Goal: Information Seeking & Learning: Learn about a topic

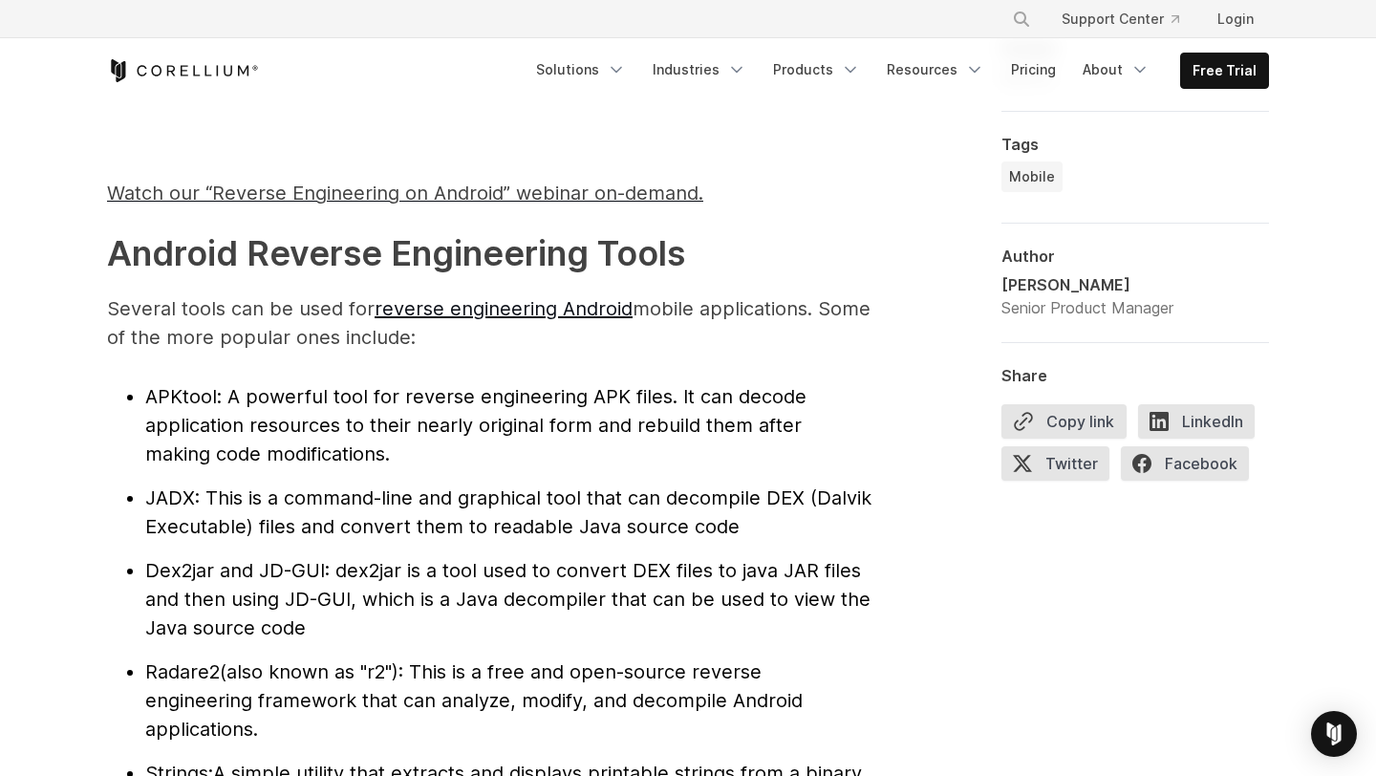
scroll to position [1880, 0]
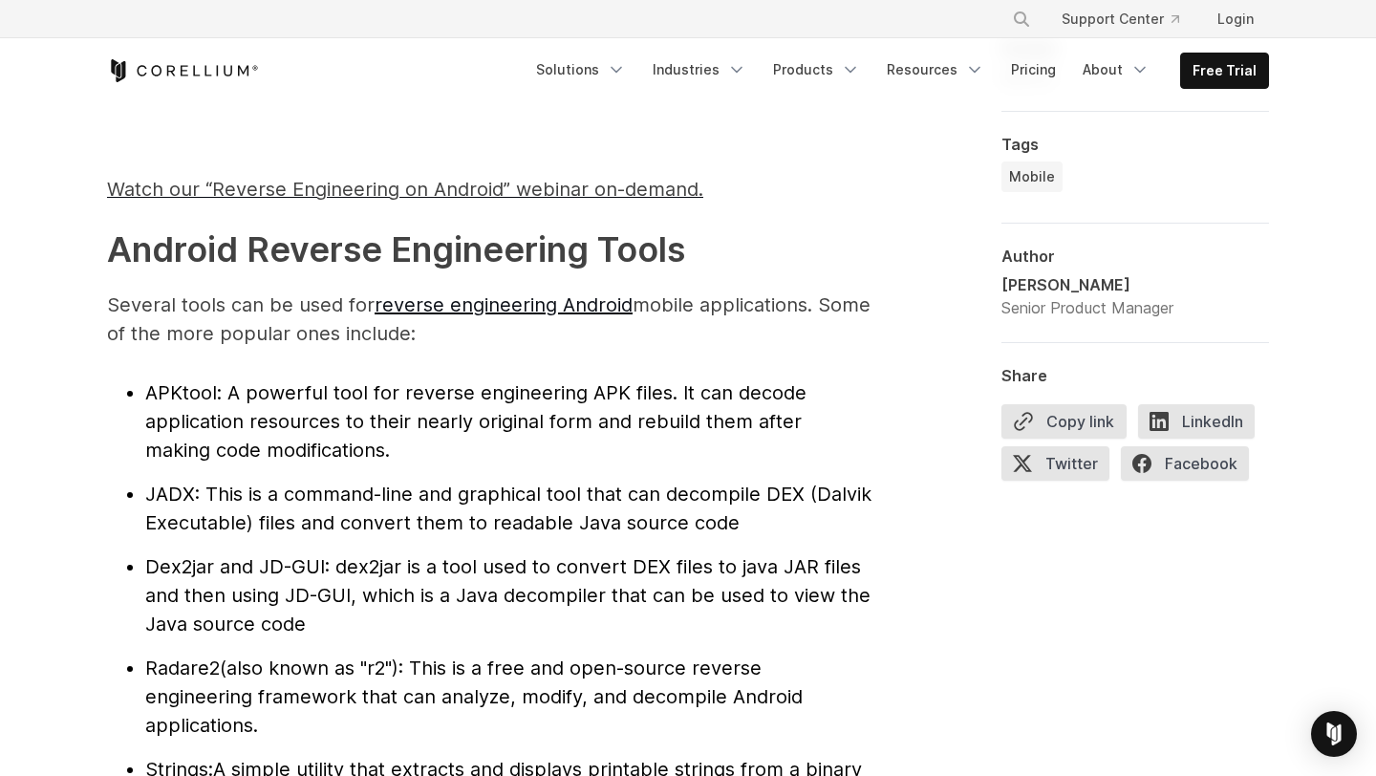
click at [377, 248] on strong "Android Reverse Engineering Tools" at bounding box center [396, 249] width 578 height 42
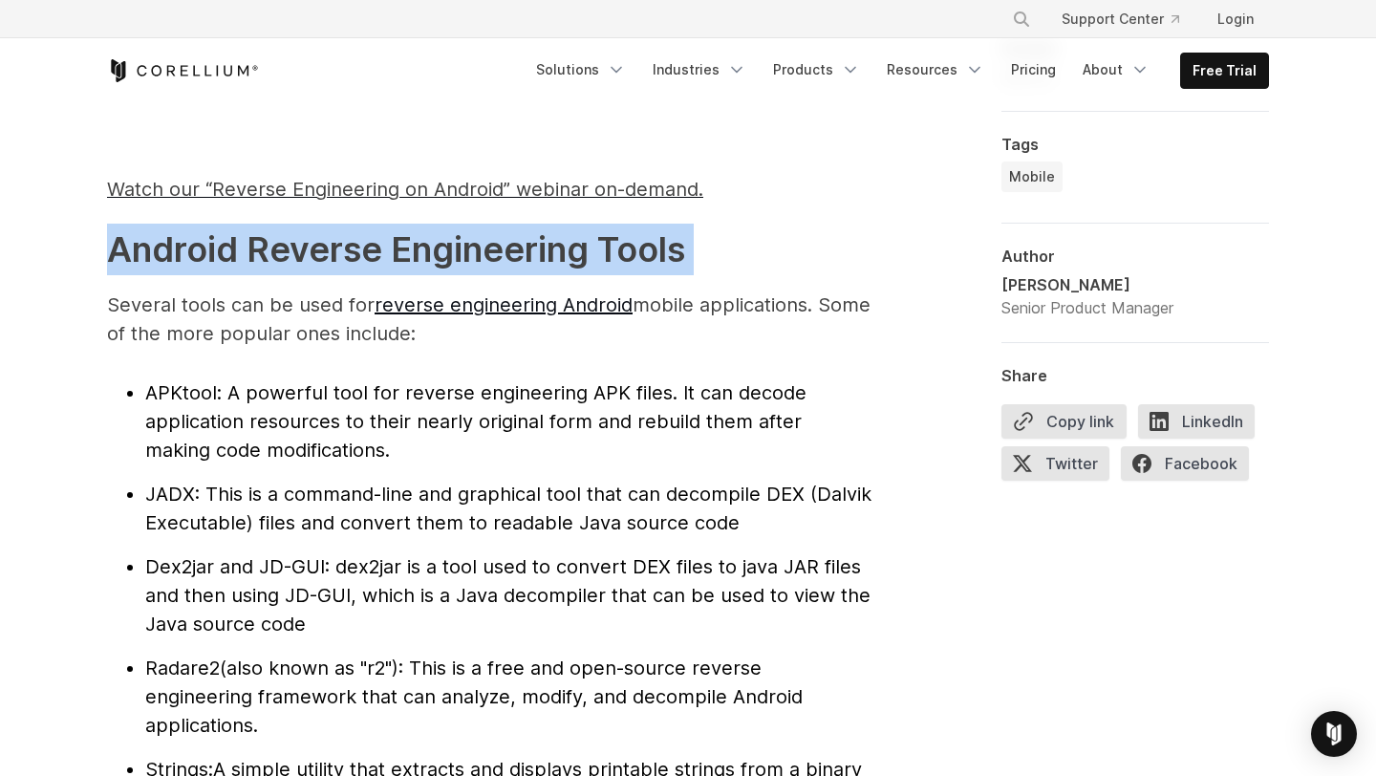
click at [392, 252] on strong "Android Reverse Engineering Tools" at bounding box center [396, 249] width 578 height 42
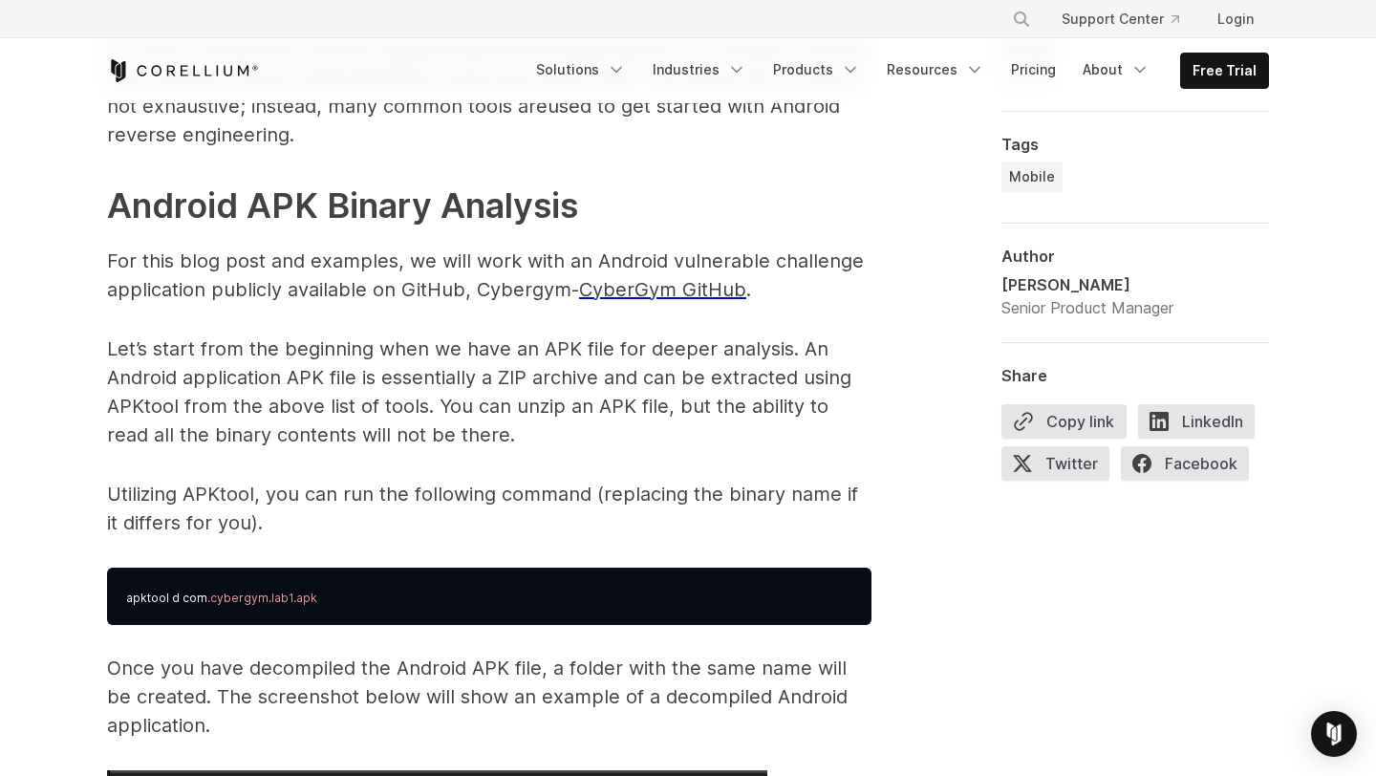
scroll to position [2718, 0]
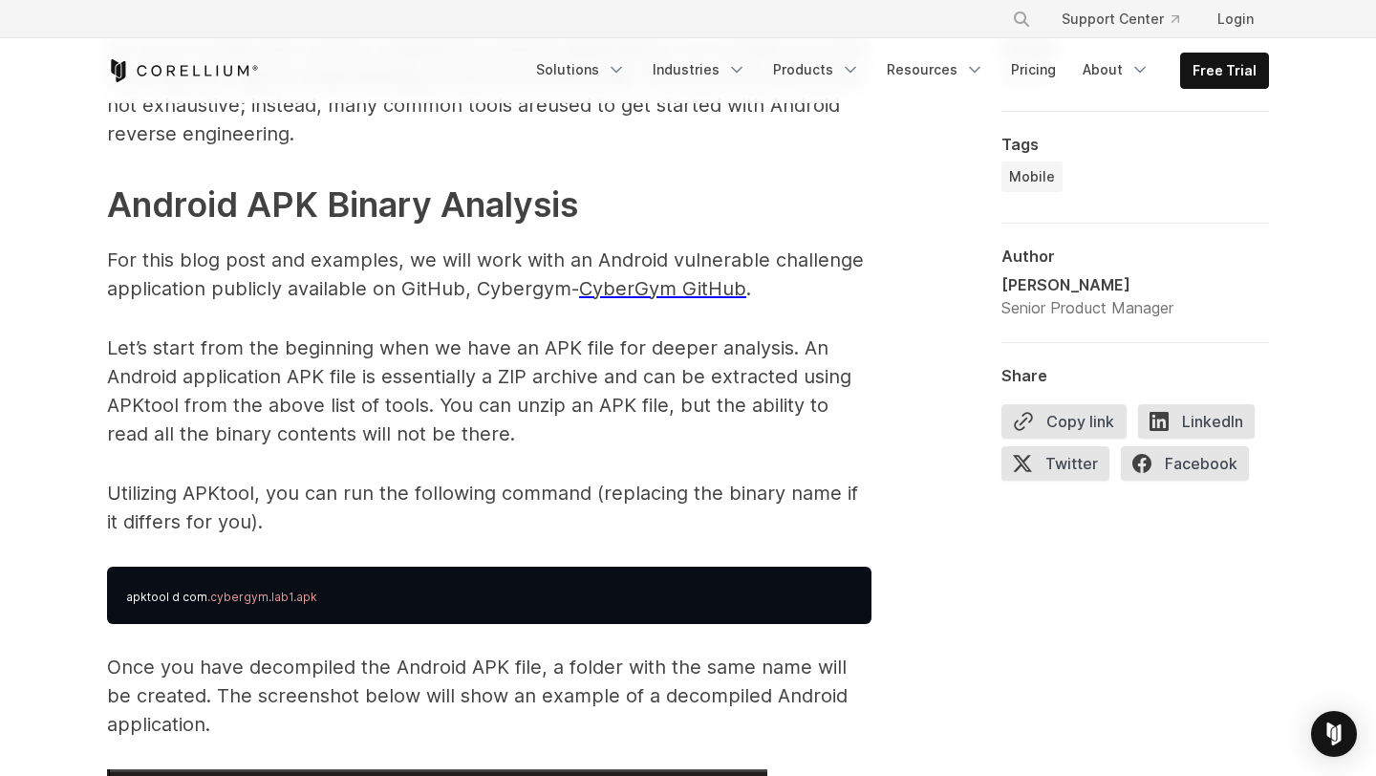
click at [439, 271] on p "For this blog post and examples, we will work with an Android vulnerable challe…" at bounding box center [489, 274] width 765 height 57
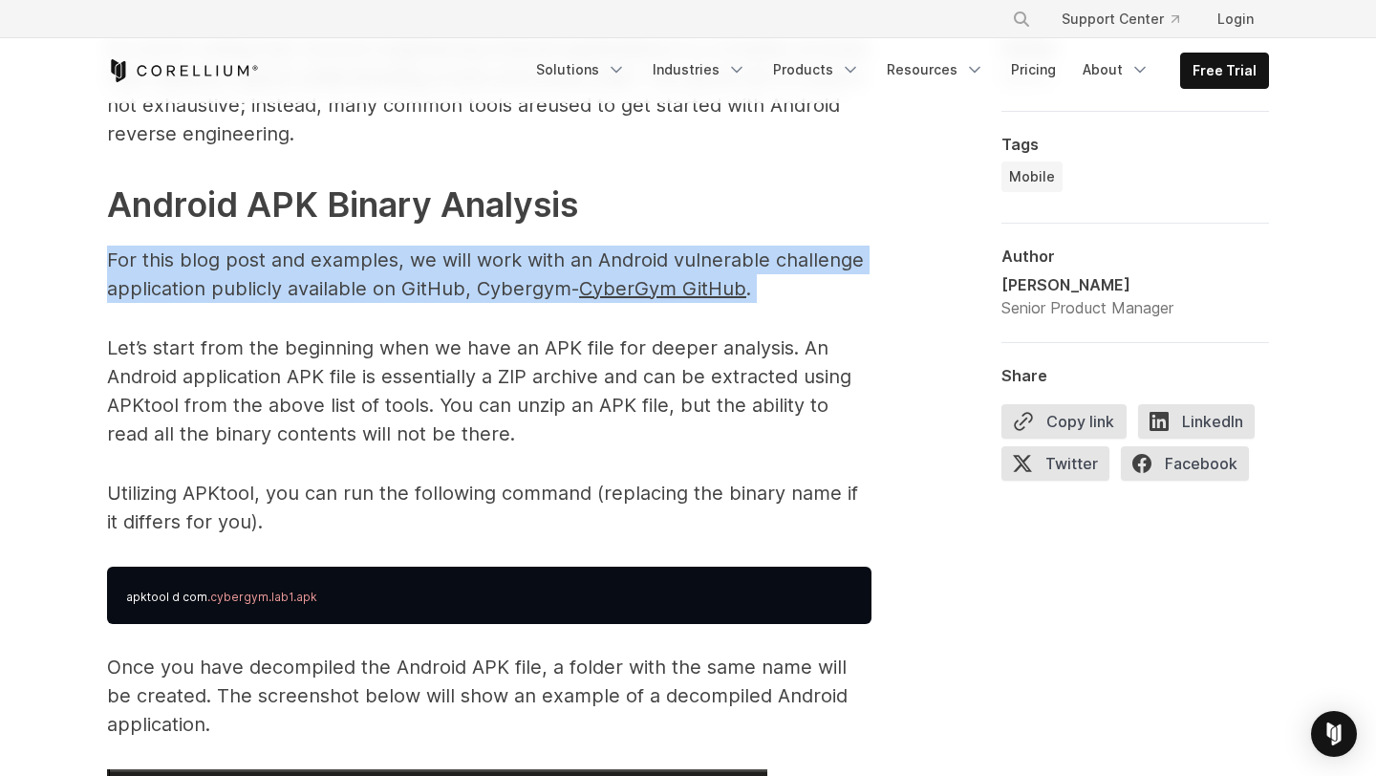
click at [399, 271] on p "For this blog post and examples, we will work with an Android vulnerable challe…" at bounding box center [489, 274] width 765 height 57
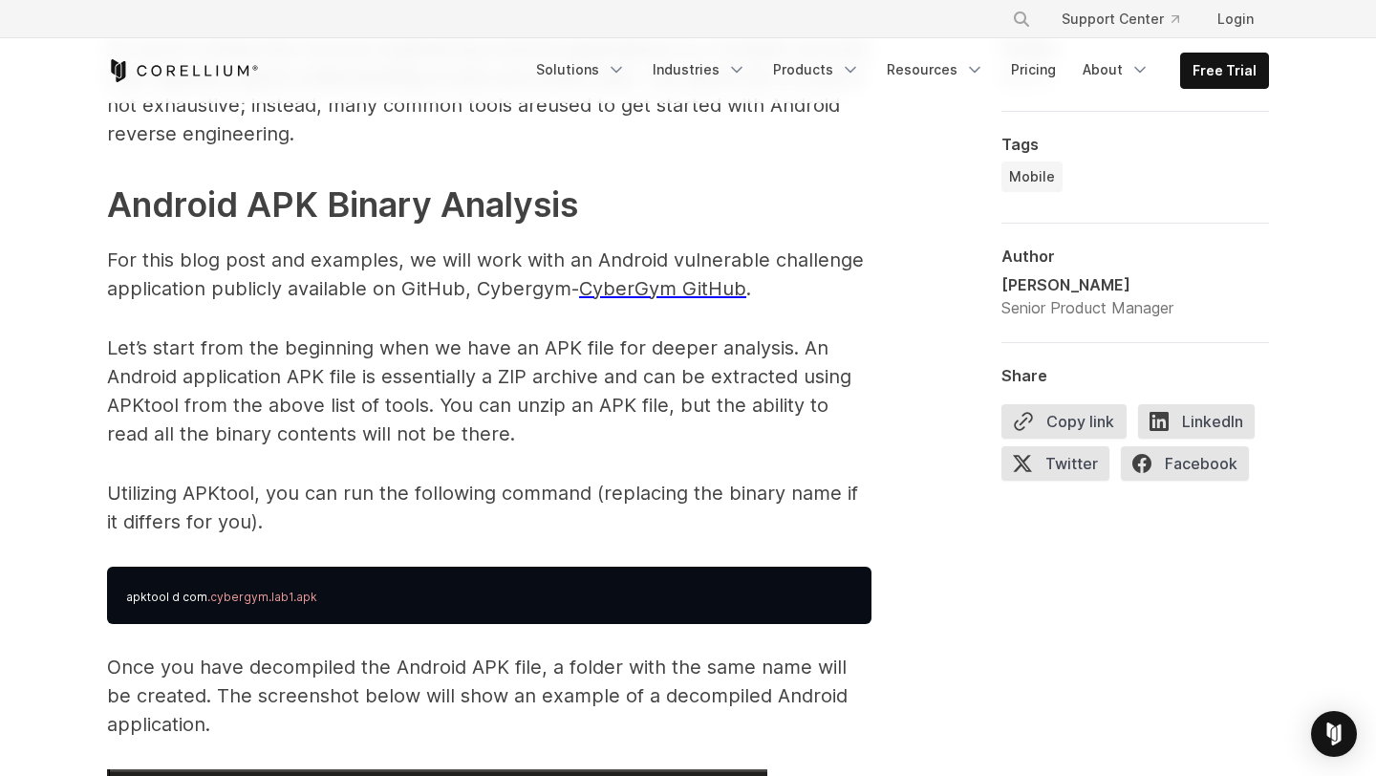
click at [399, 271] on p "For this blog post and examples, we will work with an Android vulnerable challe…" at bounding box center [489, 274] width 765 height 57
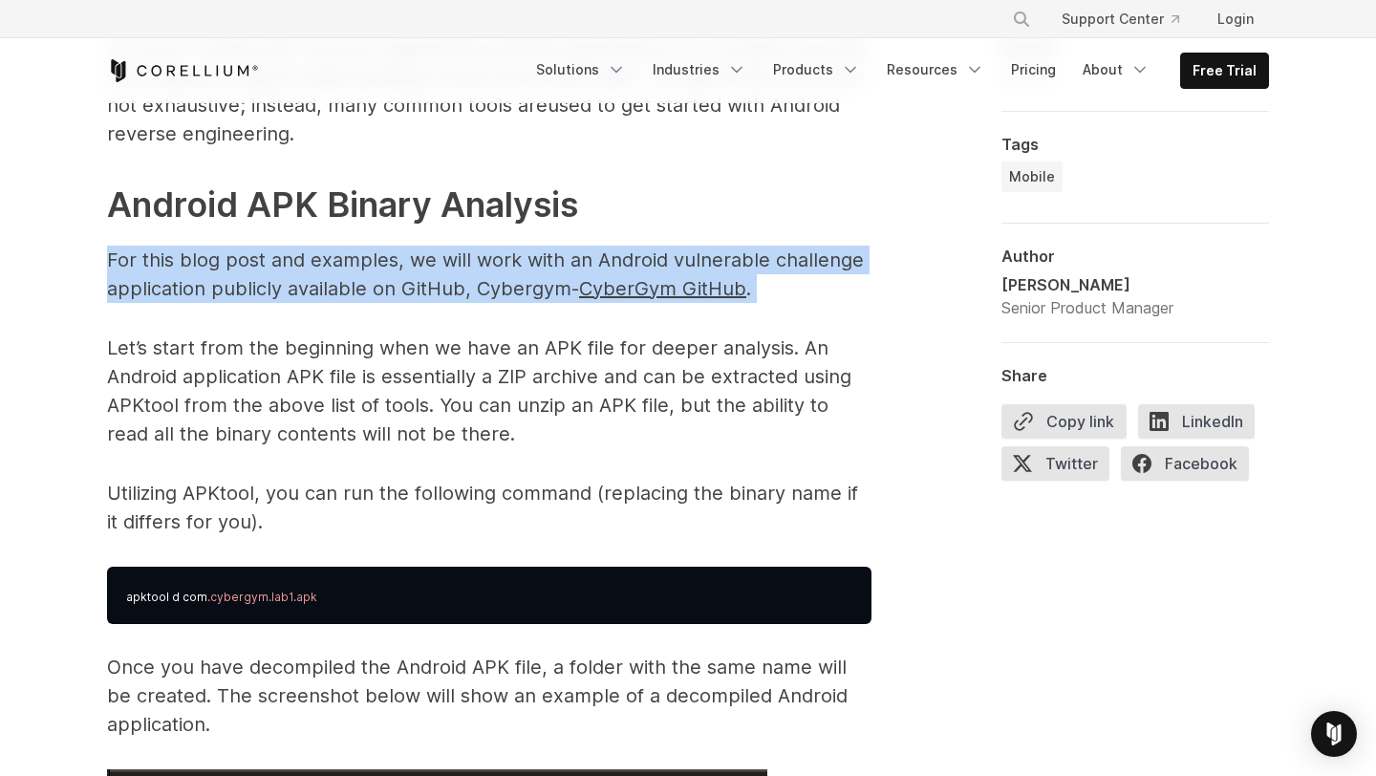
click at [456, 278] on p "For this blog post and examples, we will work with an Android vulnerable challe…" at bounding box center [489, 274] width 765 height 57
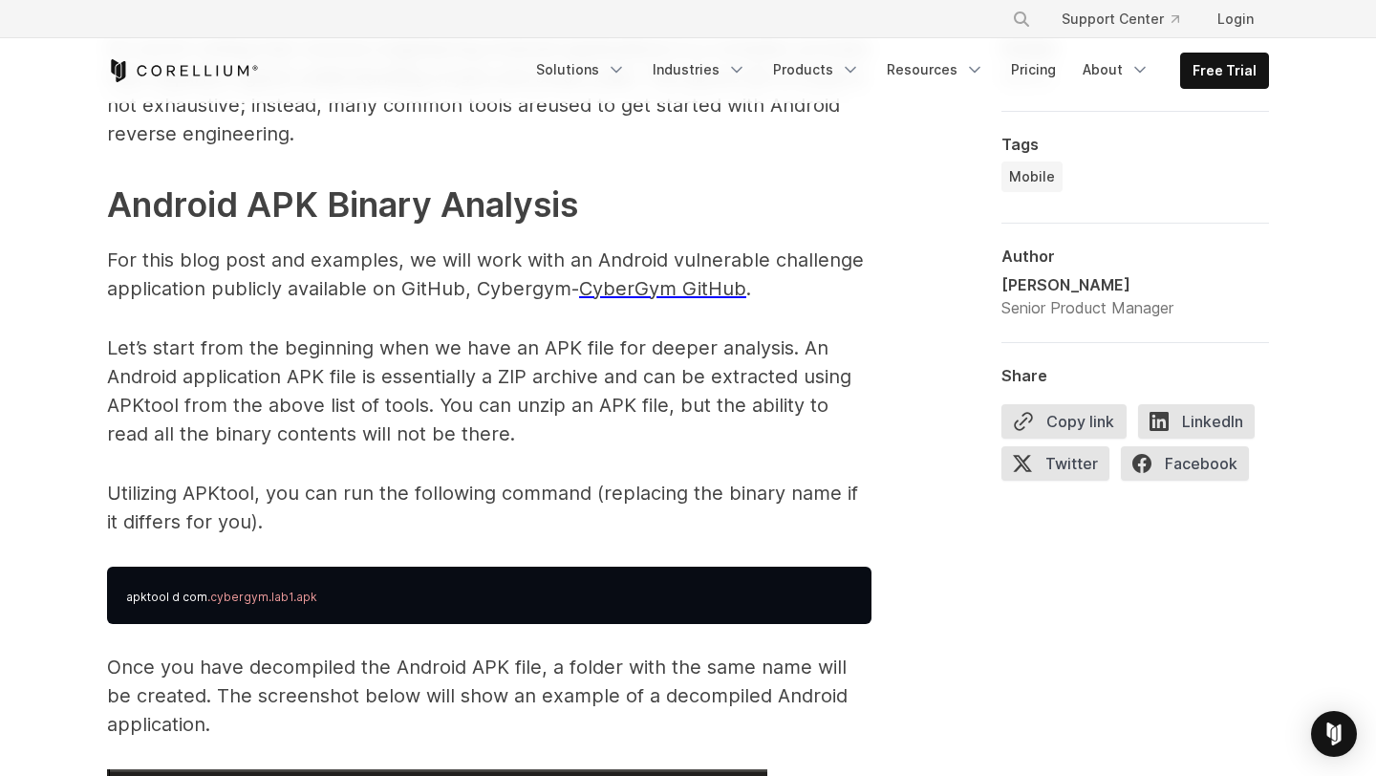
click at [456, 278] on p "For this blog post and examples, we will work with an Android vulnerable challe…" at bounding box center [489, 274] width 765 height 57
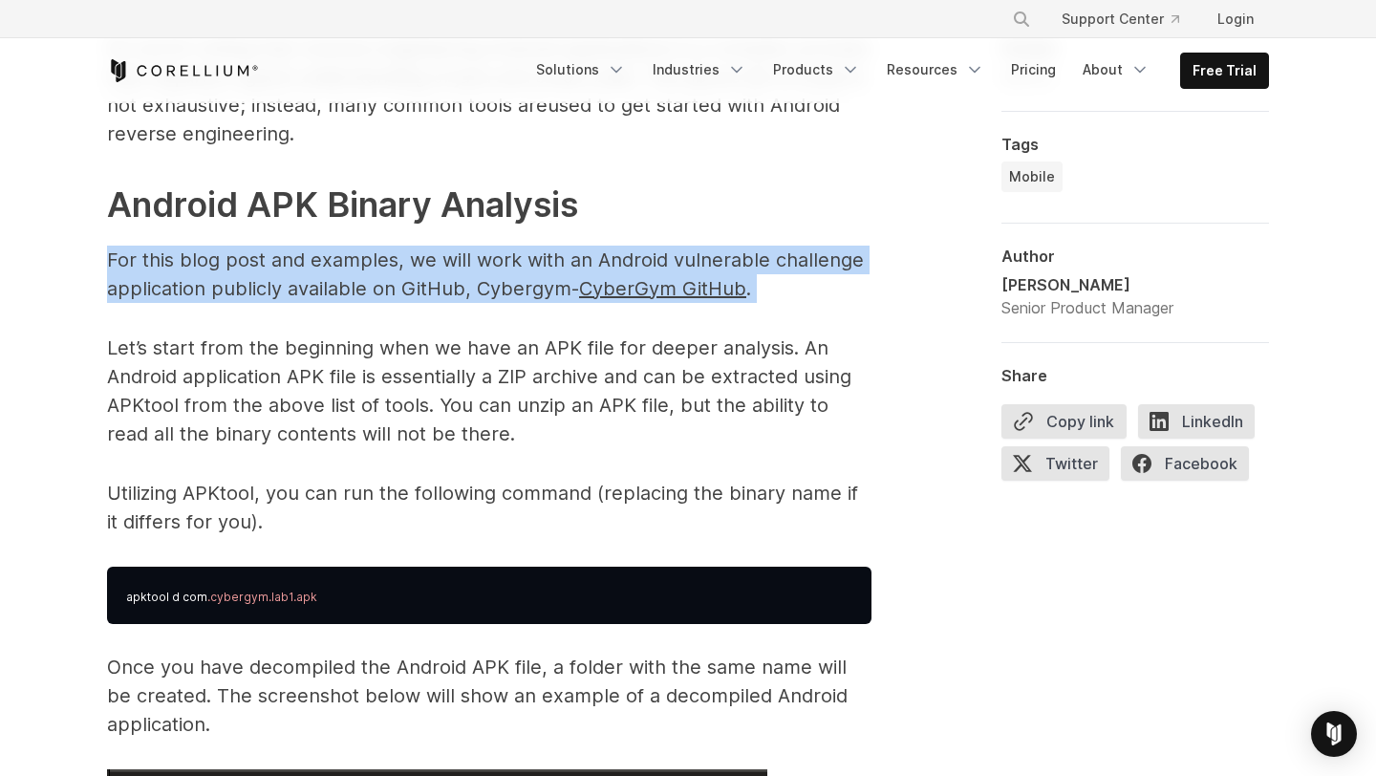
click at [418, 272] on p "For this blog post and examples, we will work with an Android vulnerable challe…" at bounding box center [489, 274] width 765 height 57
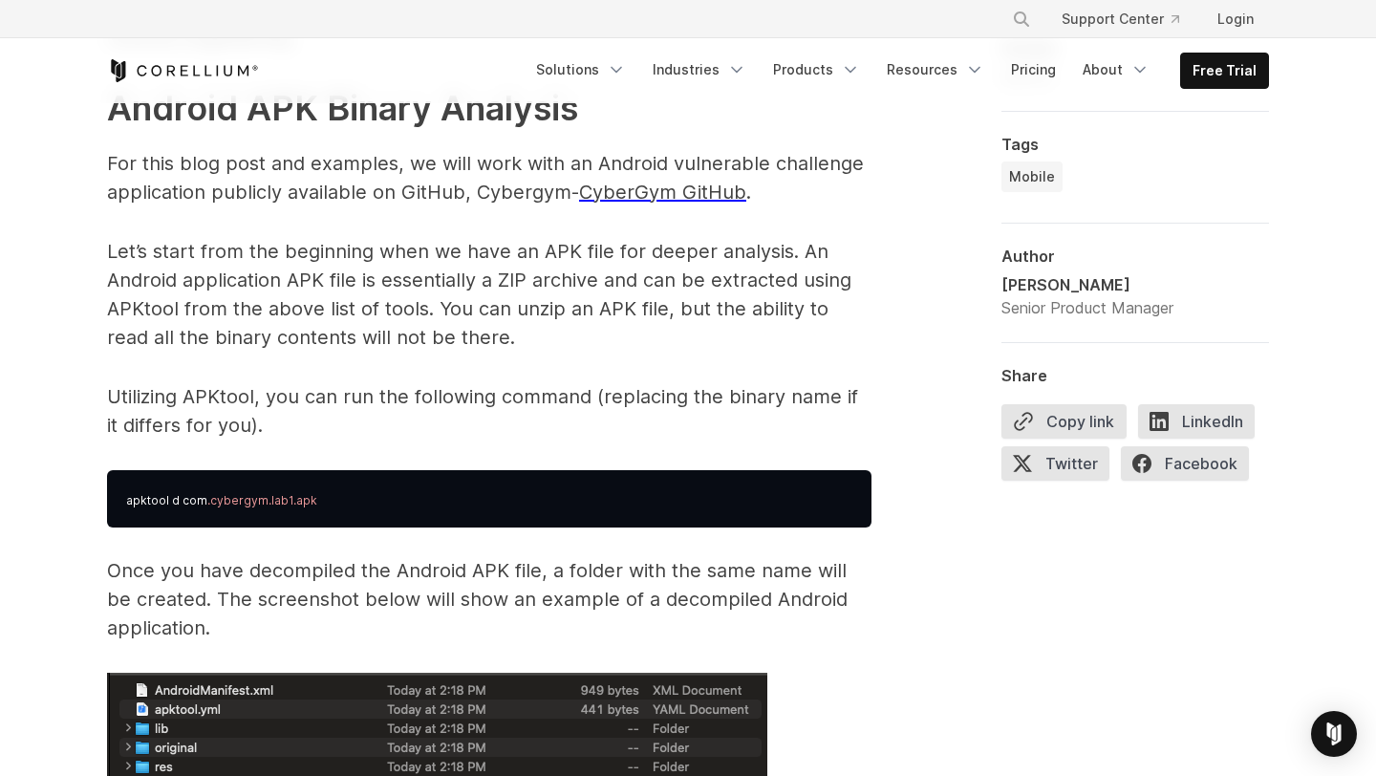
scroll to position [2826, 0]
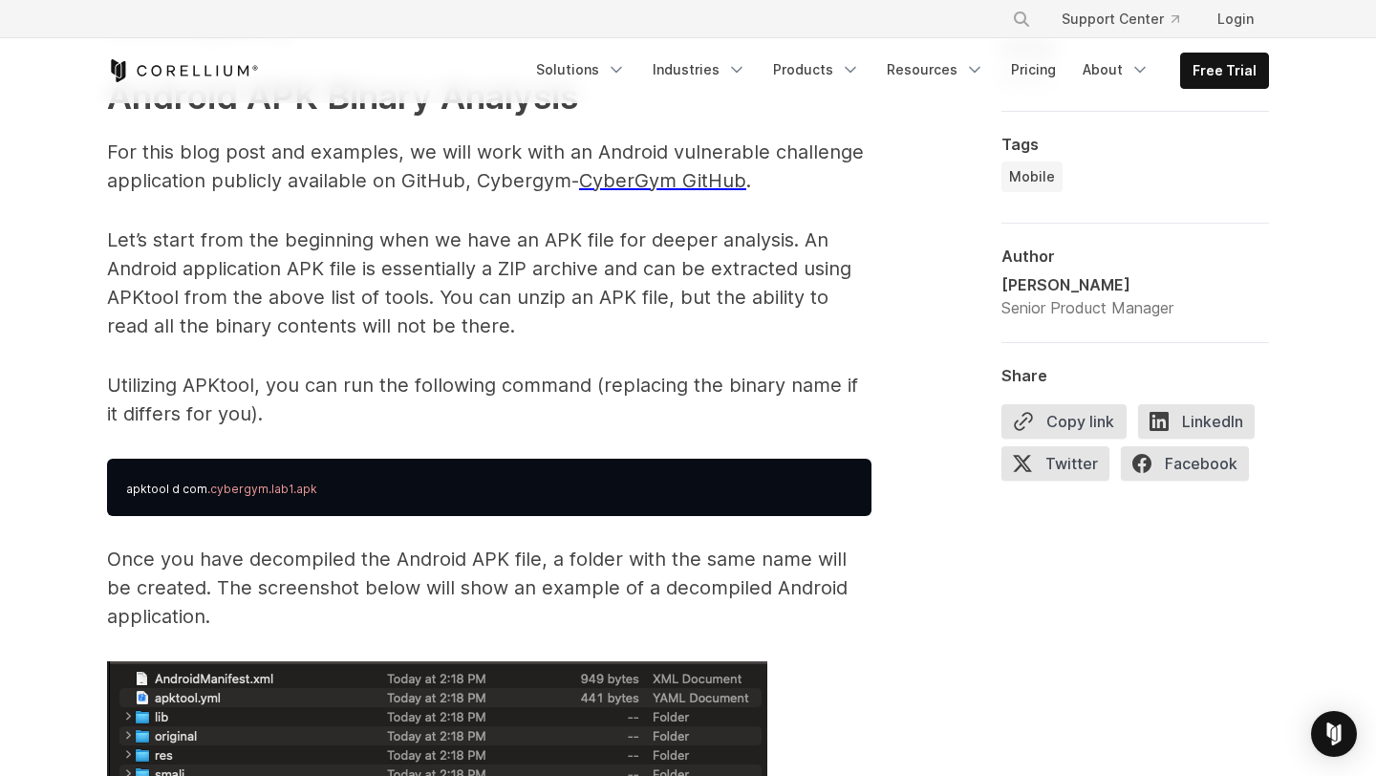
click at [418, 272] on p "Let’s start from the beginning when we have an APK file for deeper analysis. An…" at bounding box center [489, 283] width 765 height 115
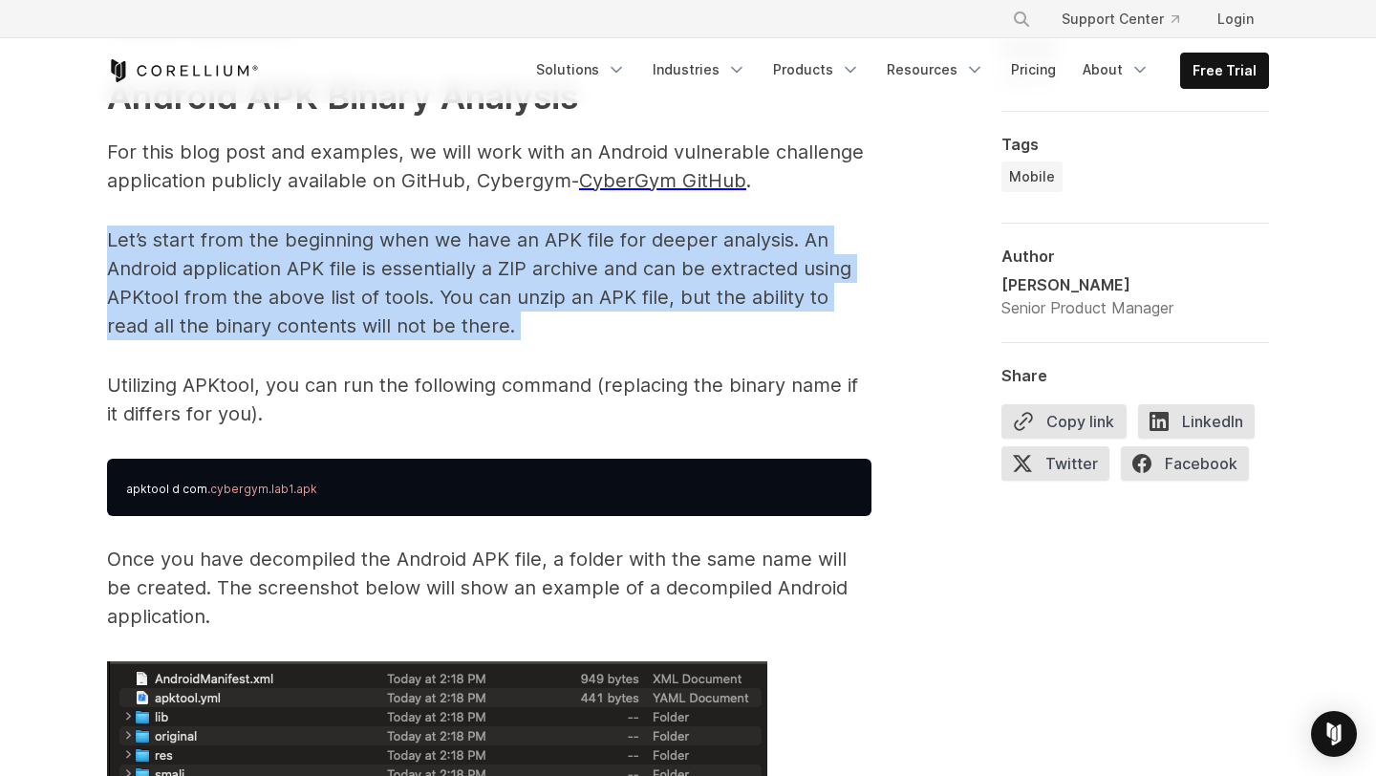
click at [448, 279] on p "Let’s start from the beginning when we have an APK file for deeper analysis. An…" at bounding box center [489, 283] width 765 height 115
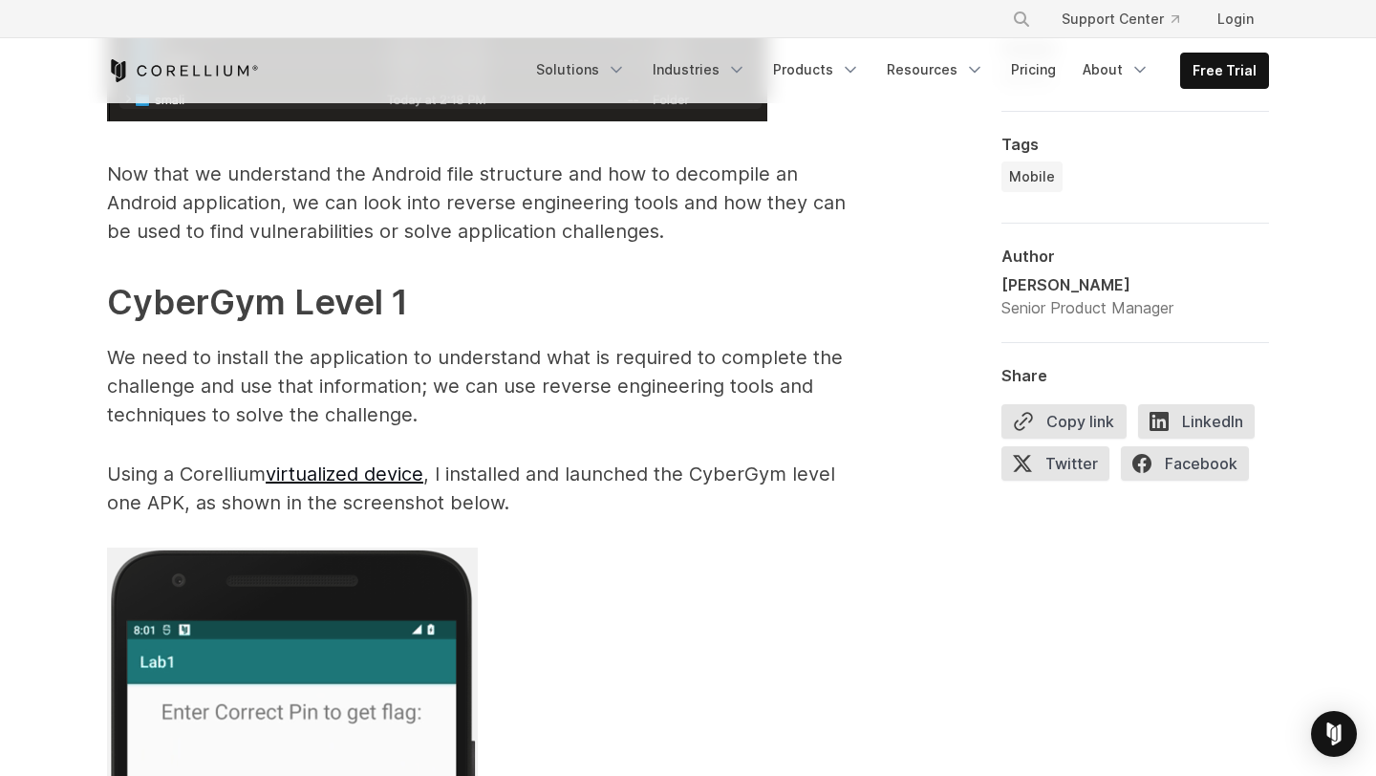
scroll to position [3568, 0]
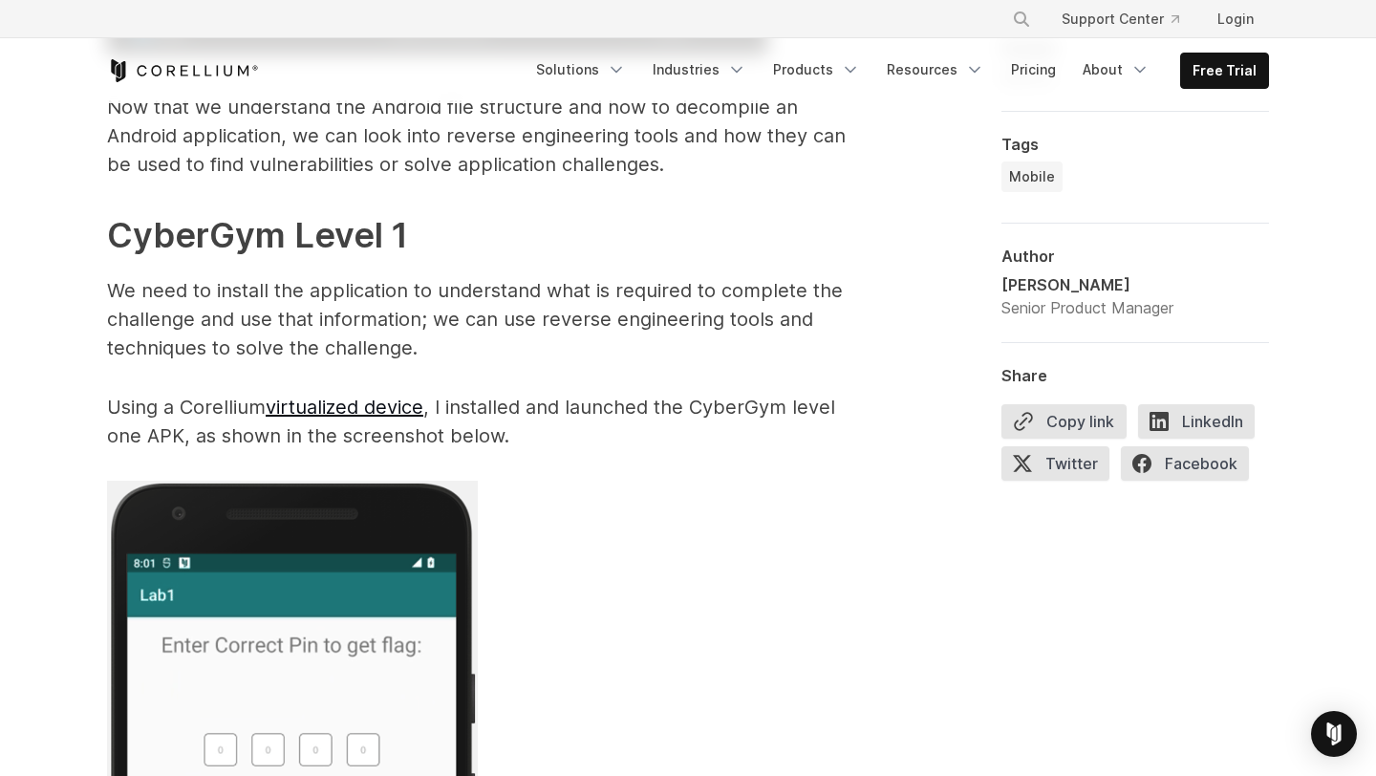
click at [468, 291] on p "We need to install the application to understand what is required to complete t…" at bounding box center [489, 319] width 765 height 86
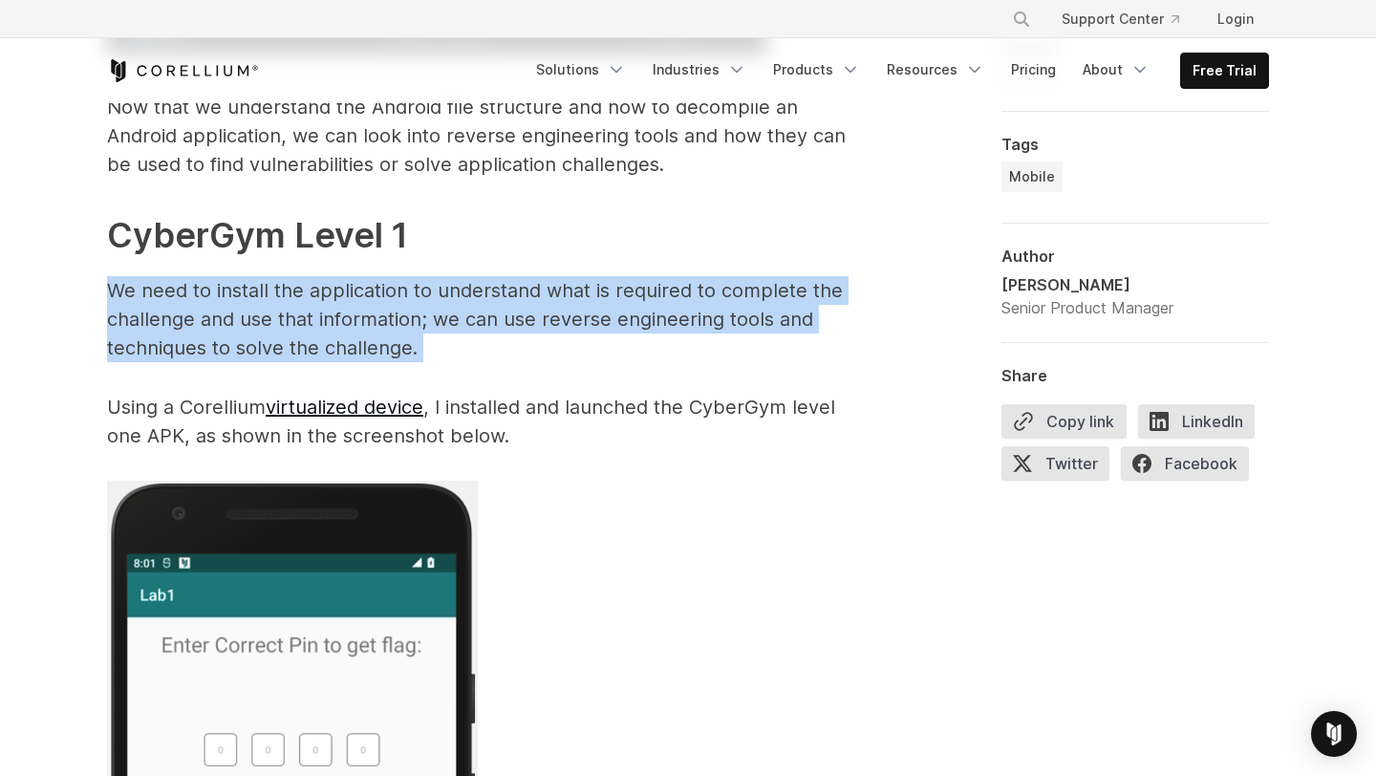
click at [432, 285] on p "We need to install the application to understand what is required to complete t…" at bounding box center [489, 319] width 765 height 86
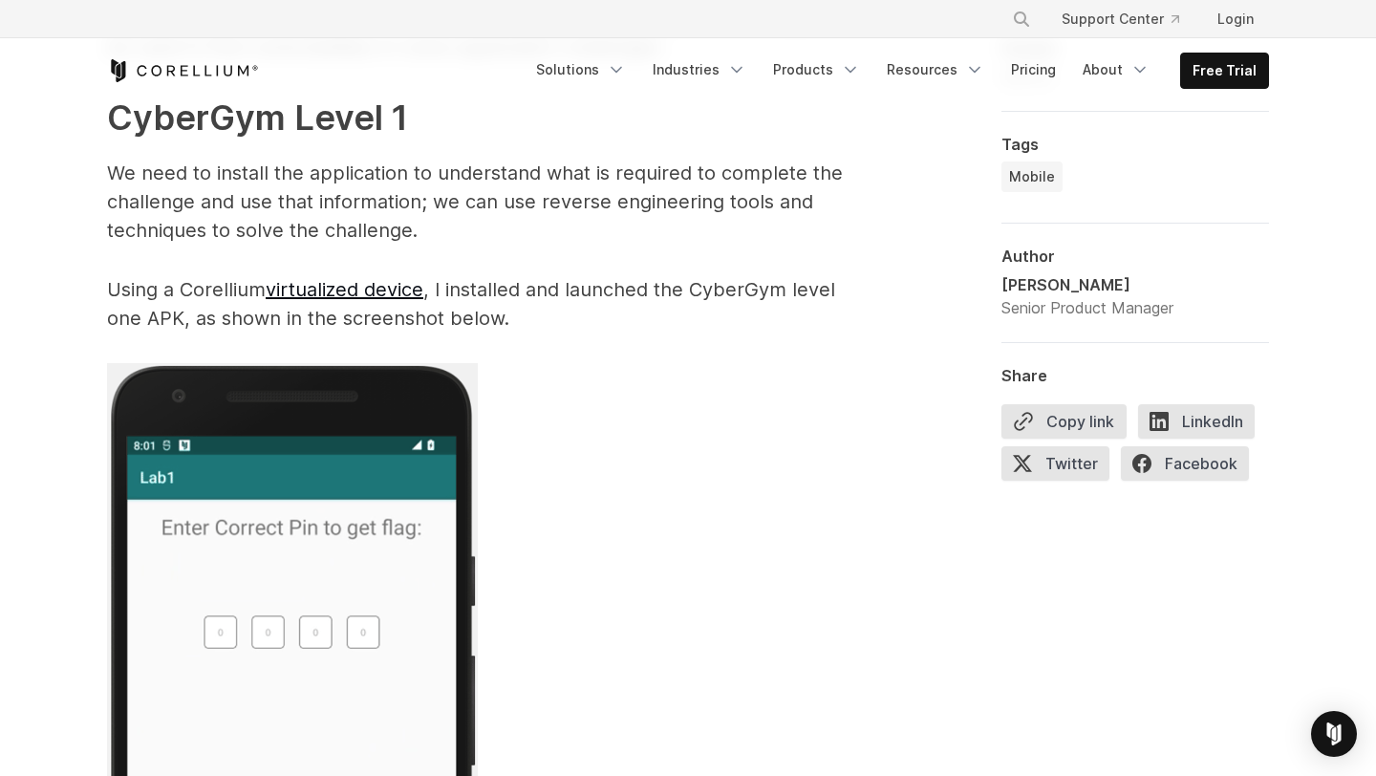
scroll to position [3694, 0]
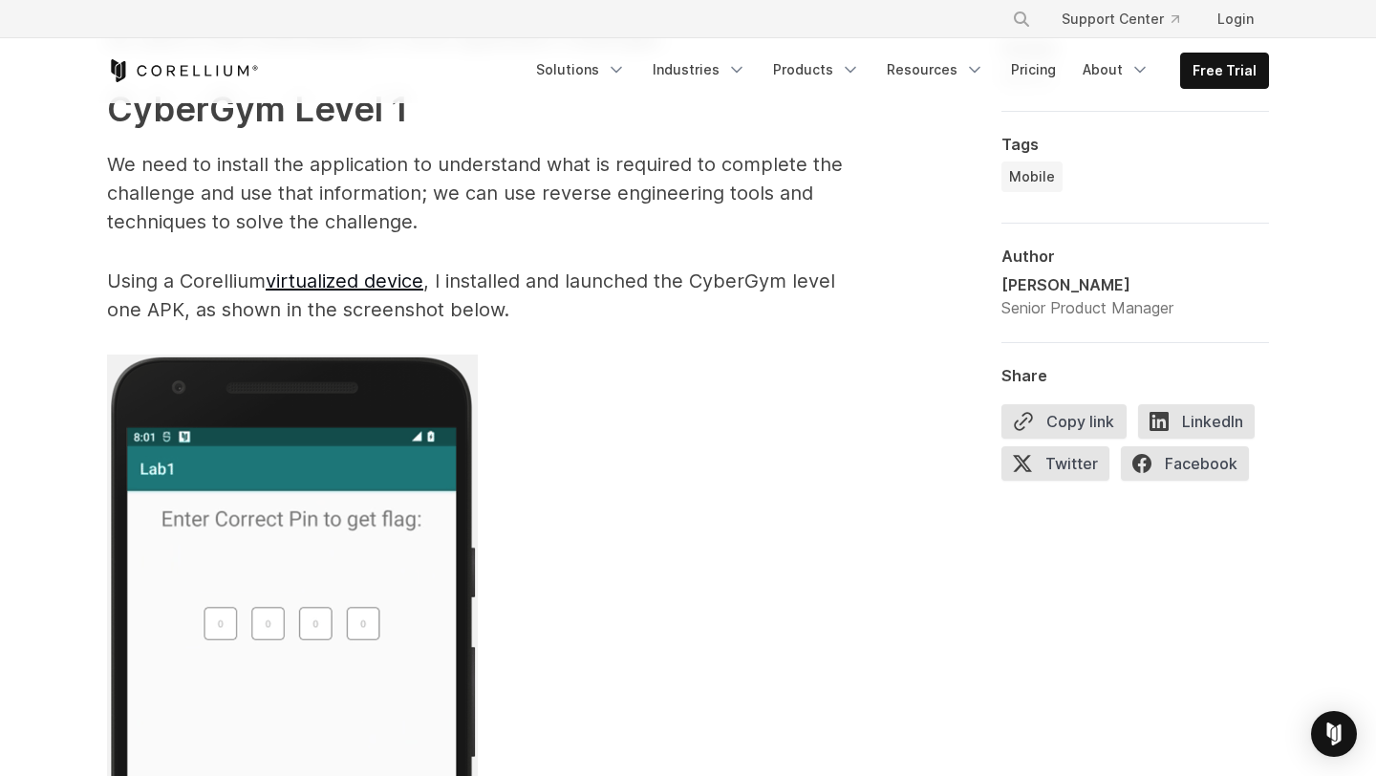
click at [557, 275] on p "Using a Corellium virtualized device , I installed and launched the CyberGym le…" at bounding box center [489, 295] width 765 height 57
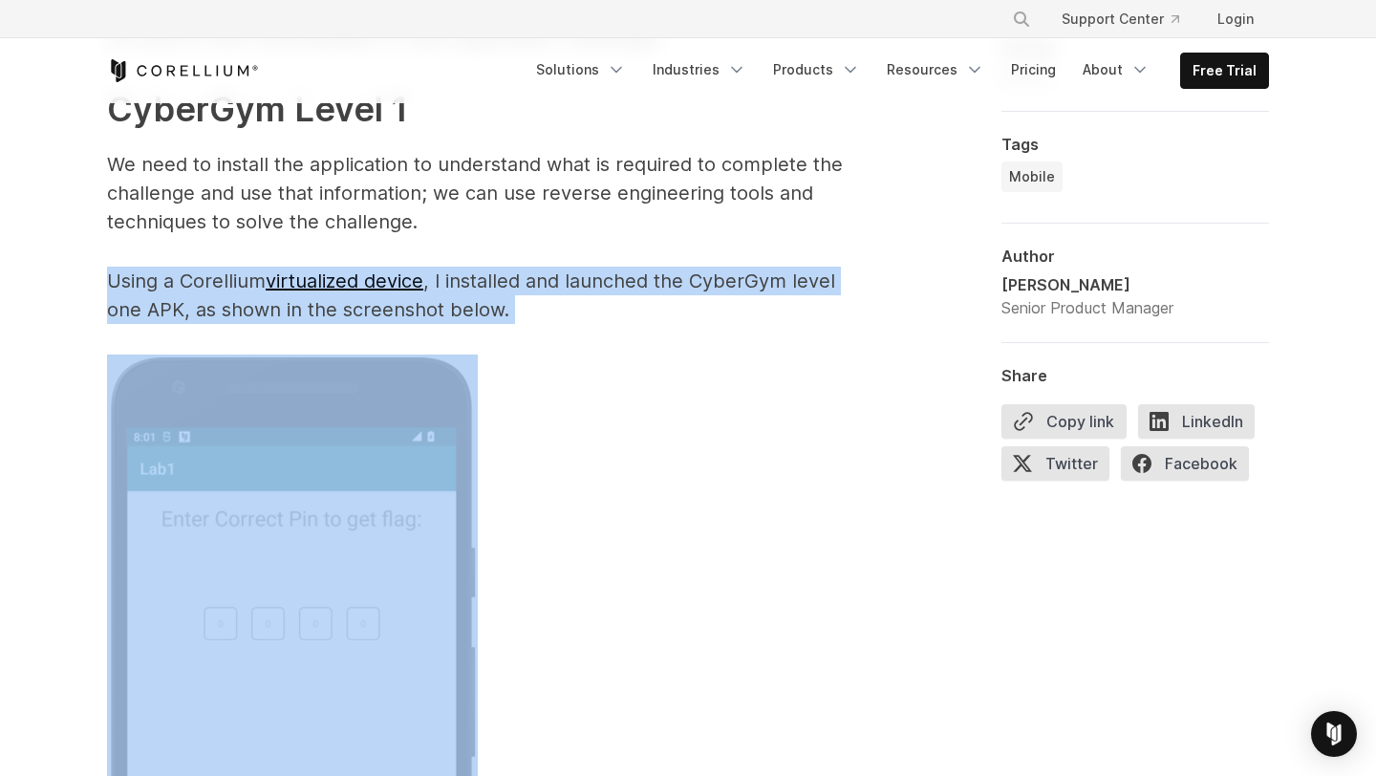
click at [529, 270] on p "Using a Corellium virtualized device , I installed and launched the CyberGym le…" at bounding box center [489, 295] width 765 height 57
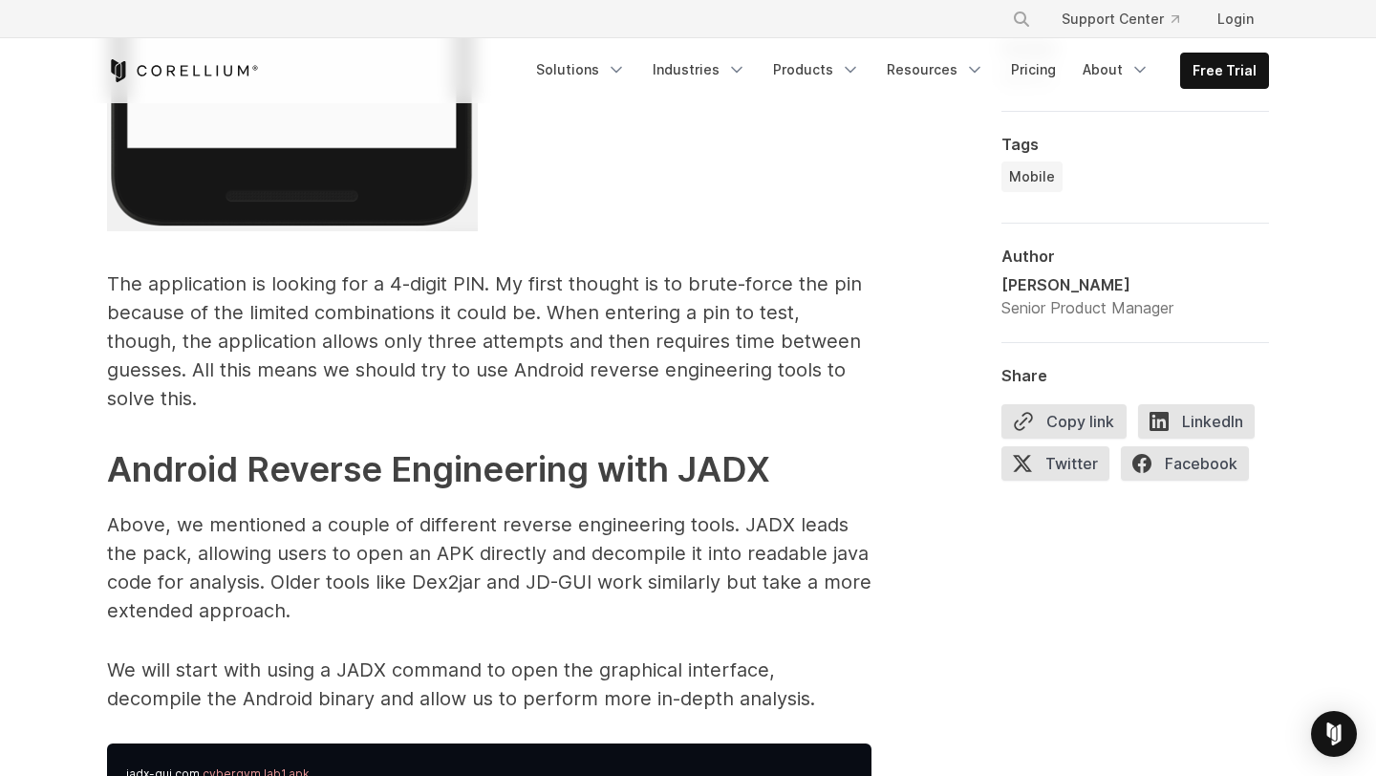
scroll to position [4587, 0]
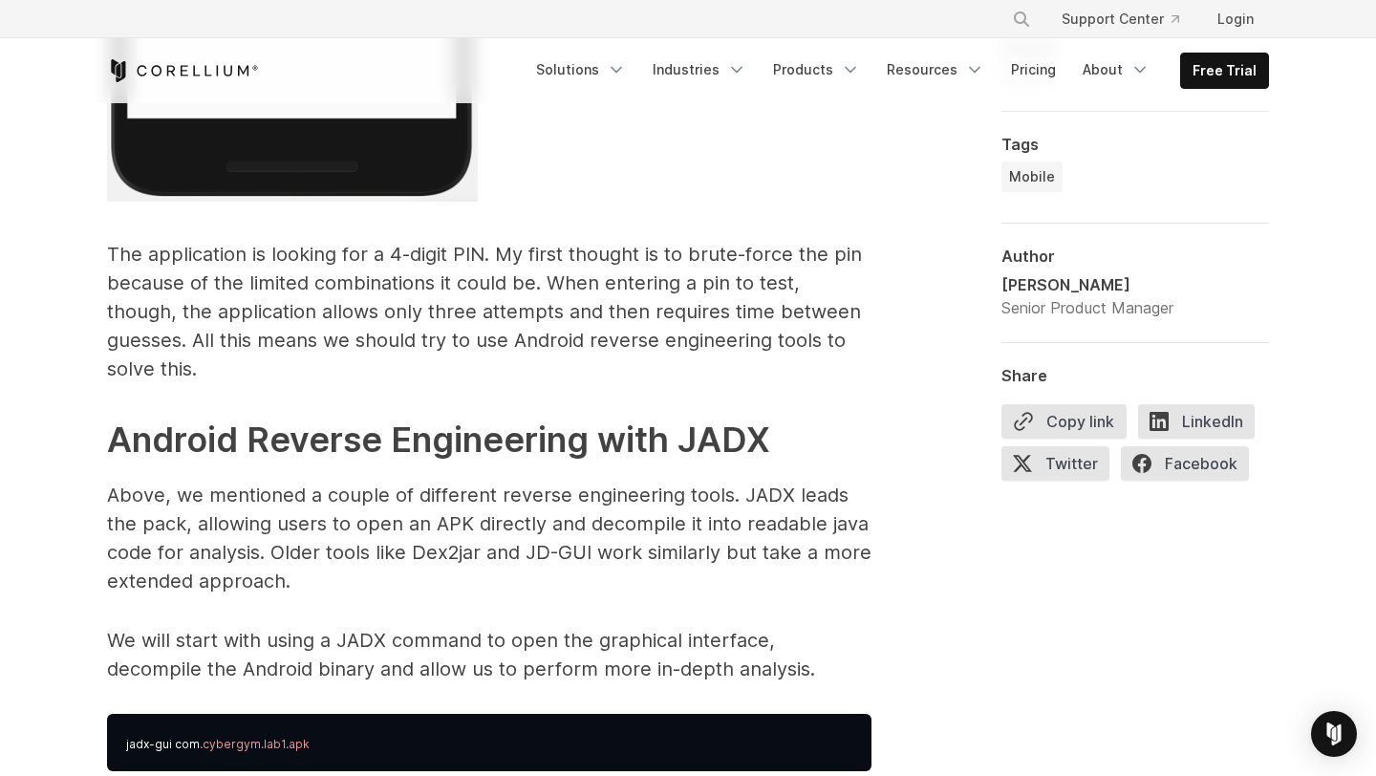
click at [482, 286] on p "The application is looking for a 4-digit PIN. My first thought is to brute-forc…" at bounding box center [489, 311] width 765 height 143
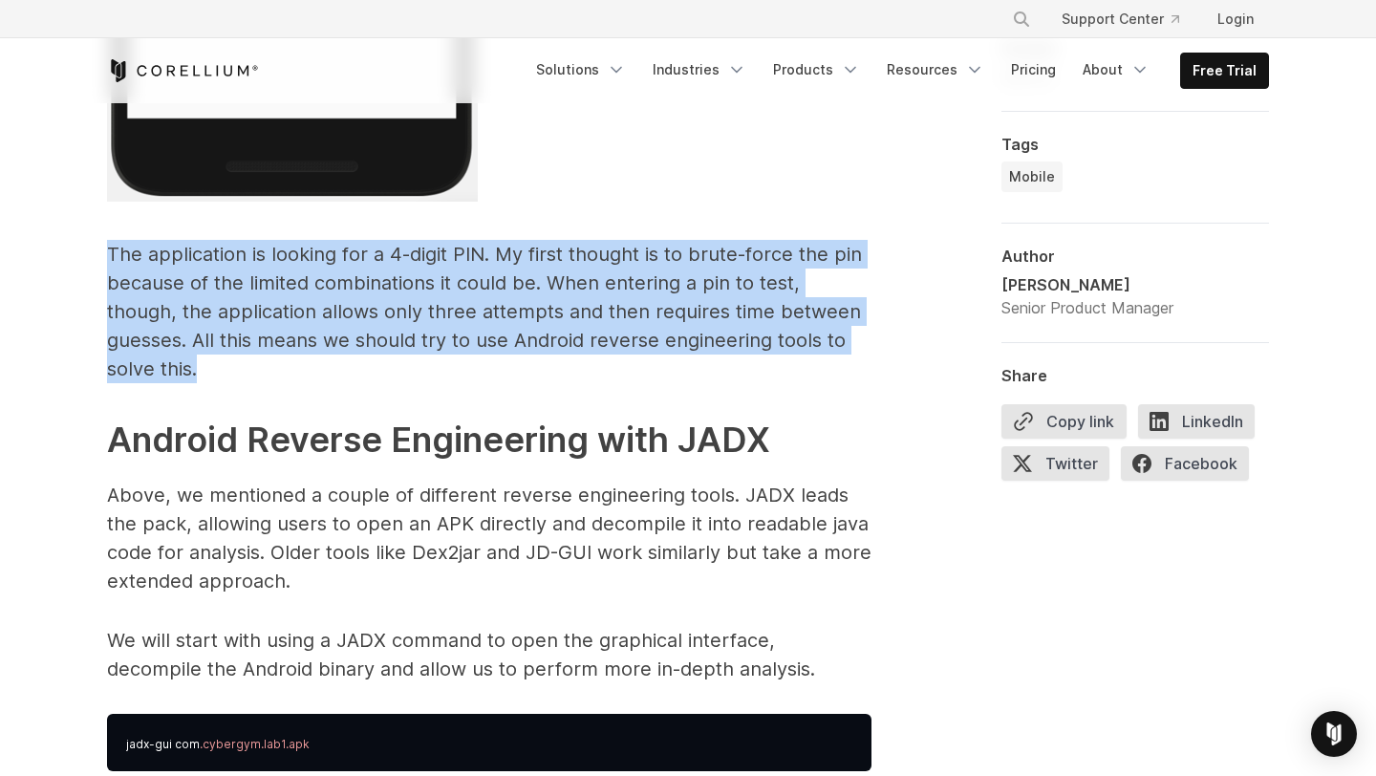
click at [436, 284] on p "The application is looking for a 4-digit PIN. My first thought is to brute-forc…" at bounding box center [489, 311] width 765 height 143
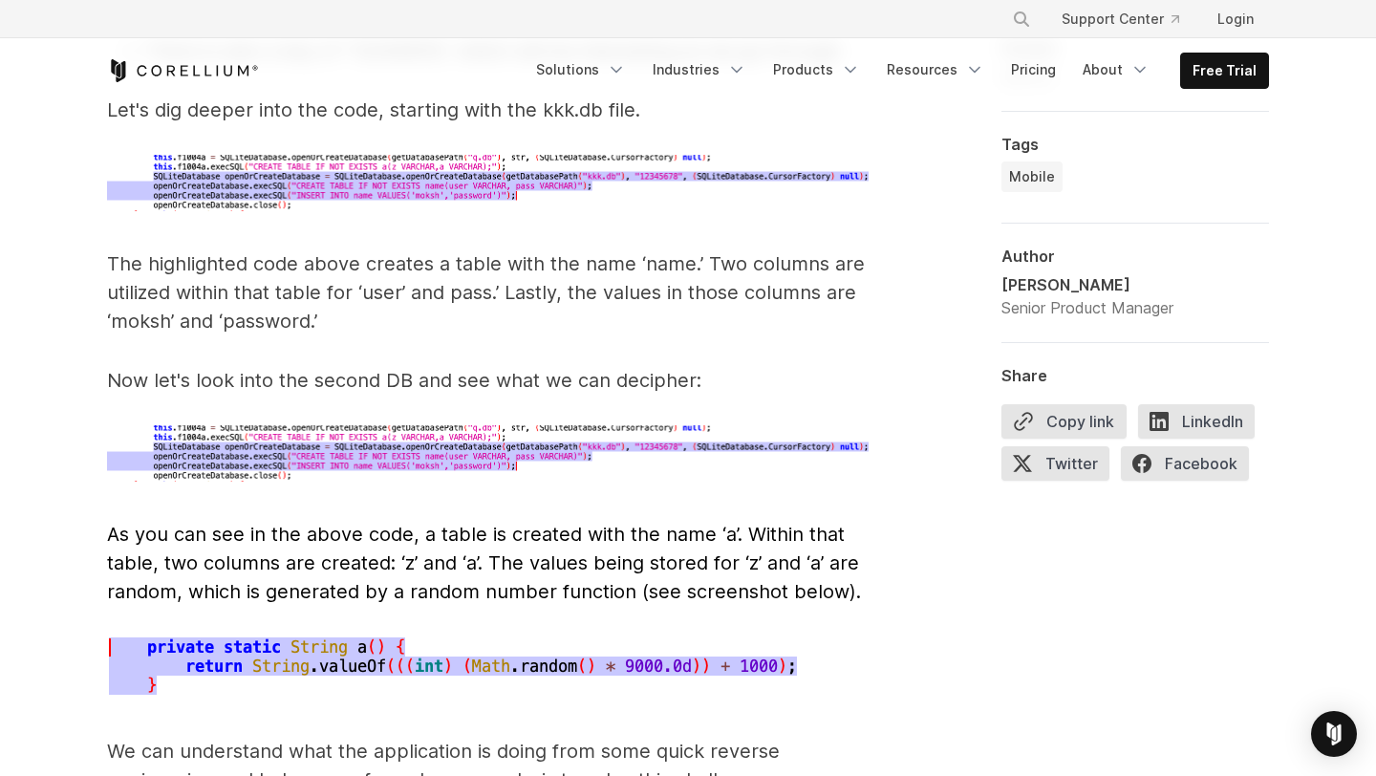
scroll to position [6388, 0]
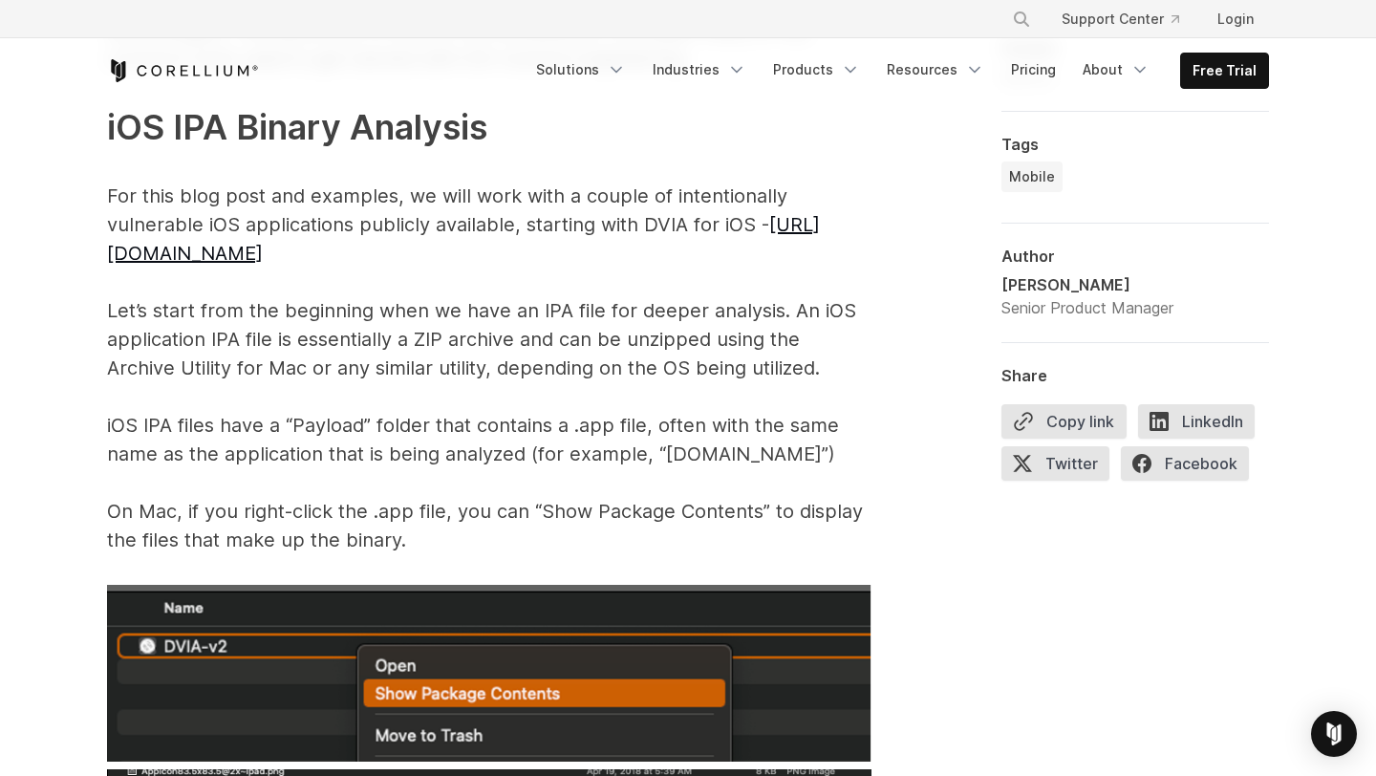
scroll to position [2940, 0]
